Goal: Find specific page/section: Find specific page/section

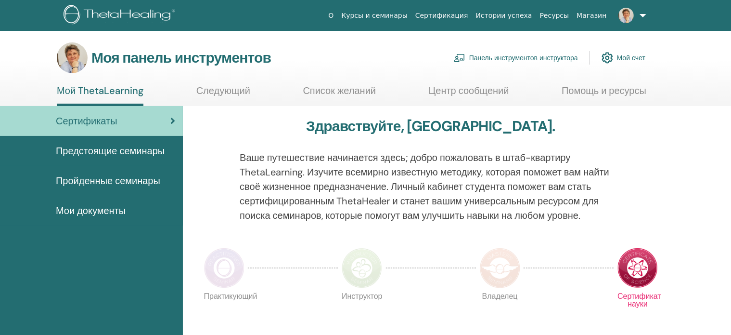
click at [521, 57] on font "Панель инструментов инструктора" at bounding box center [523, 58] width 109 height 9
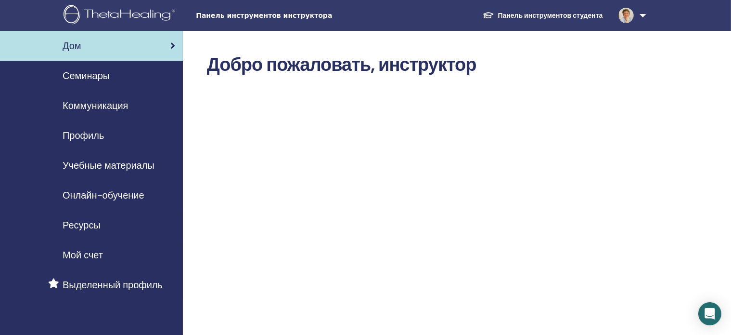
click at [96, 73] on font "Семинары" at bounding box center [86, 75] width 47 height 13
